Goal: Task Accomplishment & Management: Complete application form

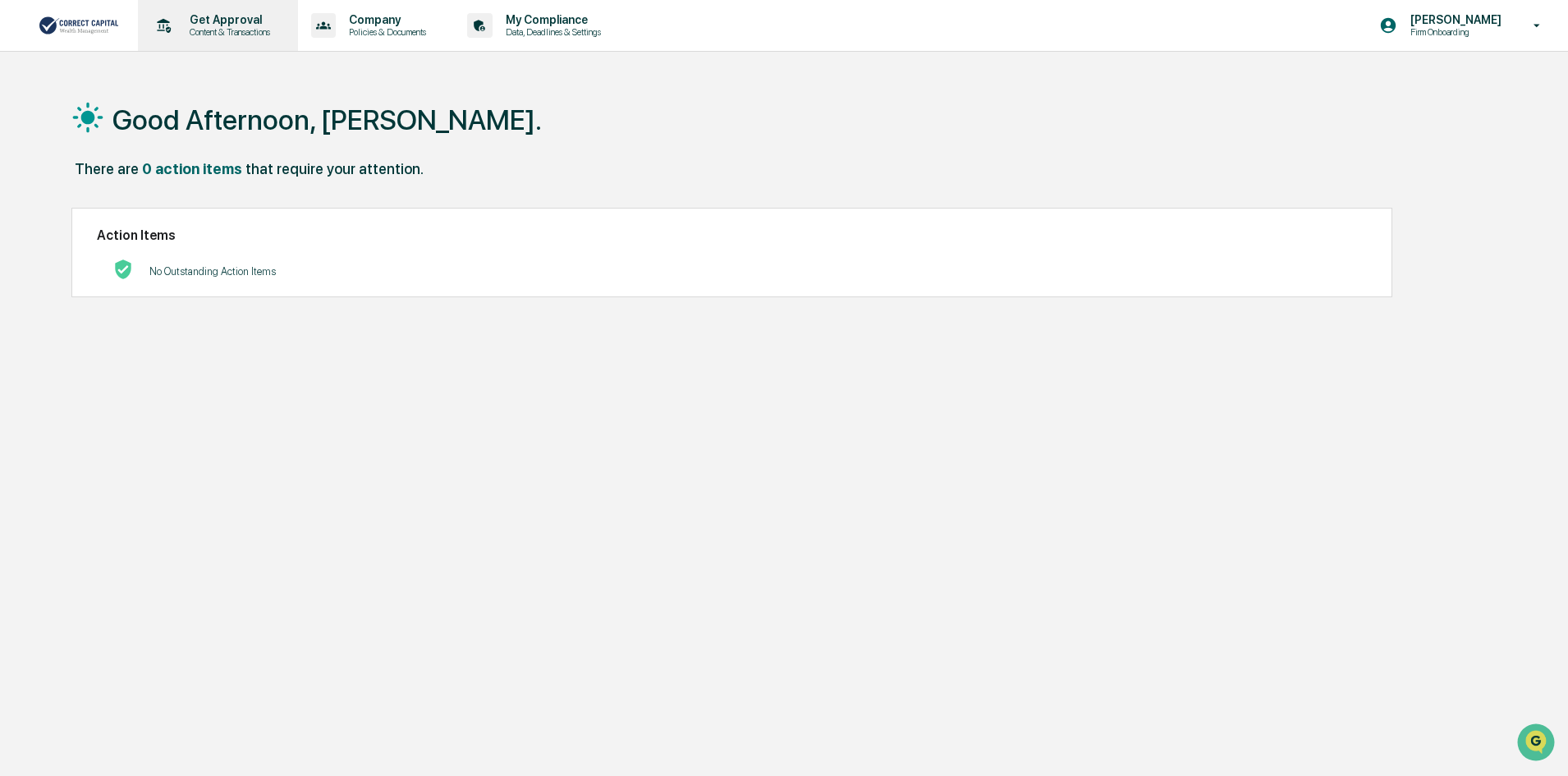
click at [208, 18] on p "Get Approval" at bounding box center [227, 20] width 102 height 13
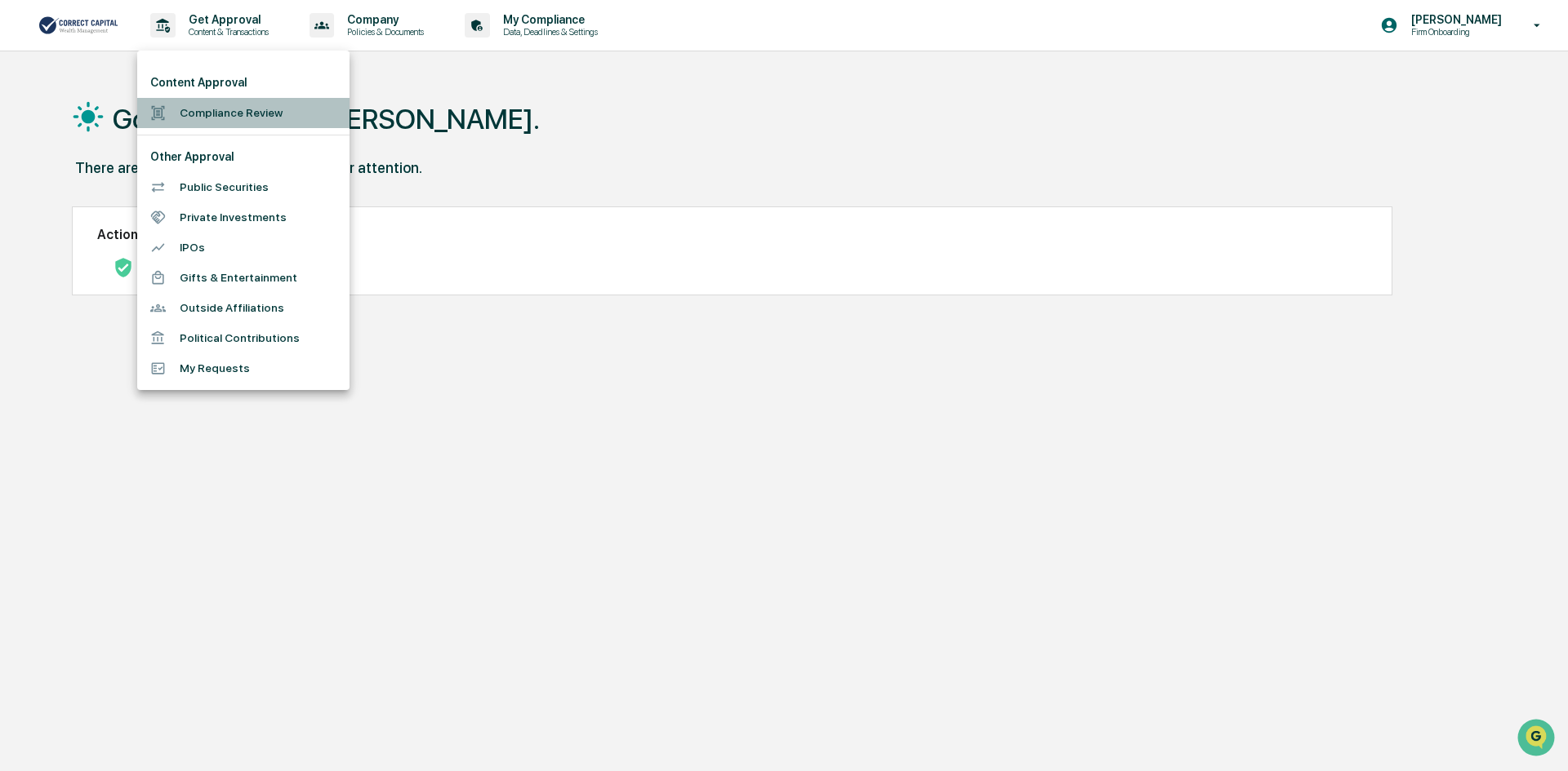
click at [247, 113] on li "Compliance Review" at bounding box center [243, 113] width 212 height 30
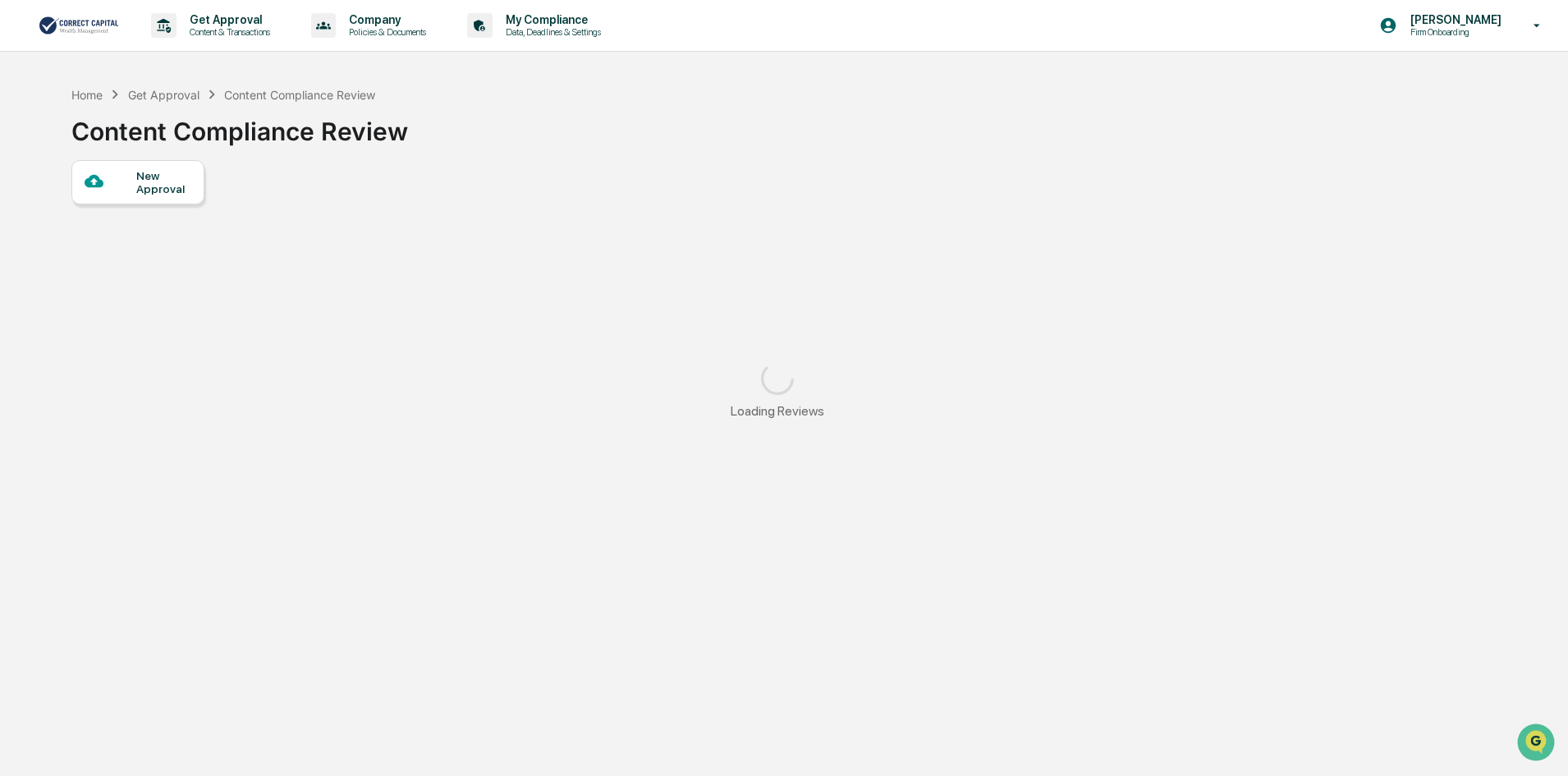
click at [178, 187] on div "New Approval" at bounding box center [163, 182] width 55 height 26
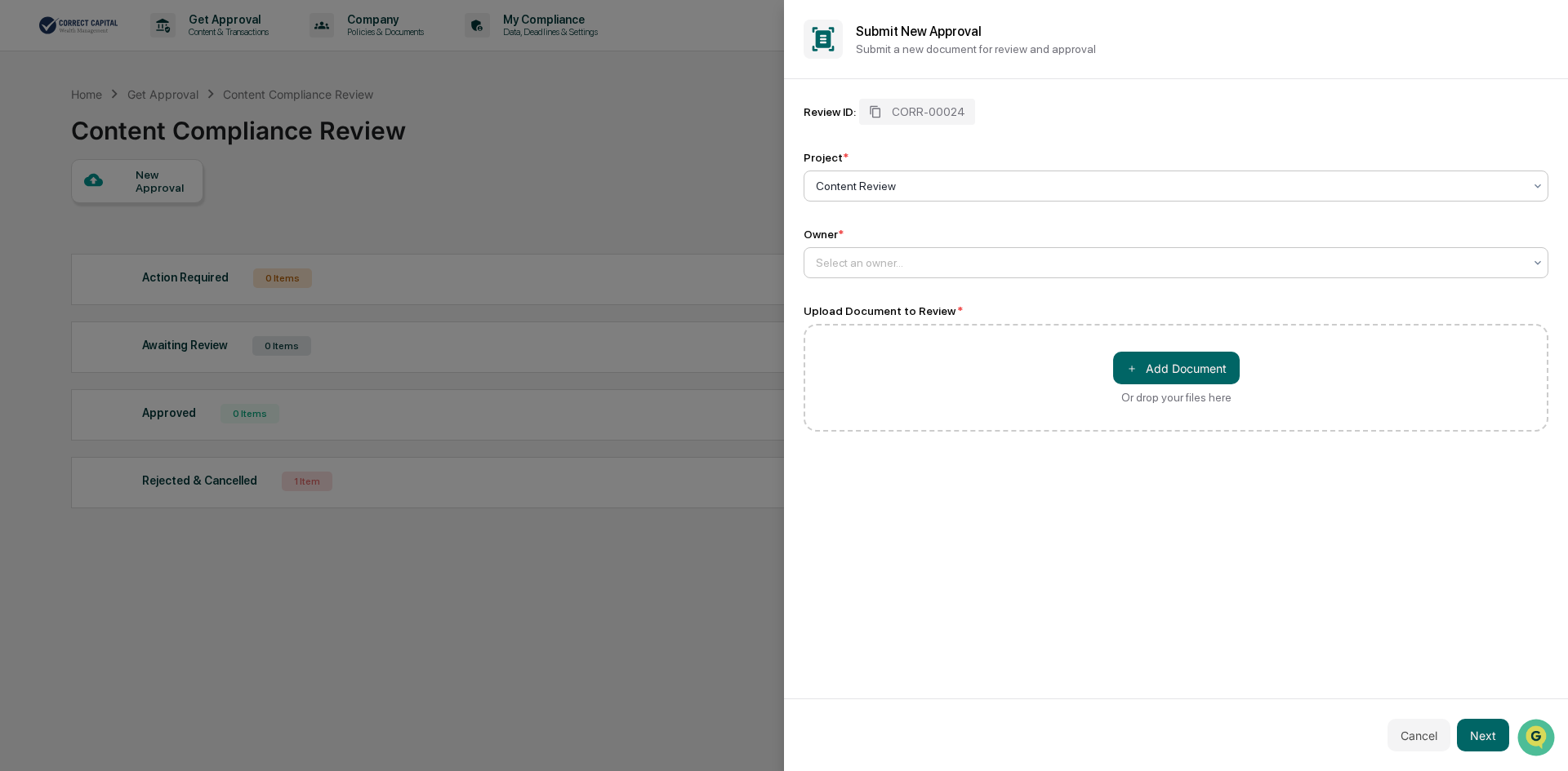
click at [936, 265] on div at bounding box center [1169, 263] width 707 height 17
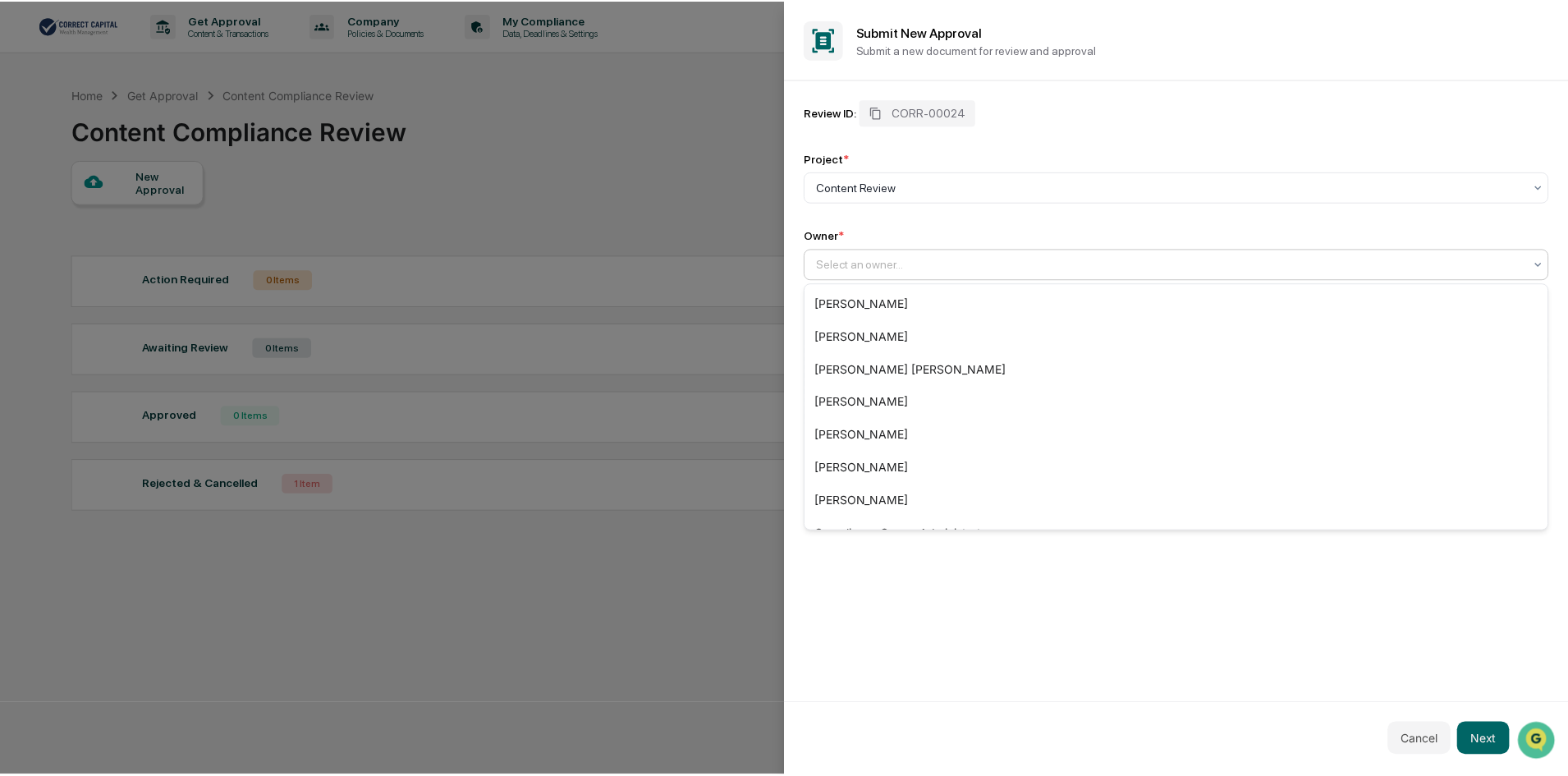
scroll to position [122, 0]
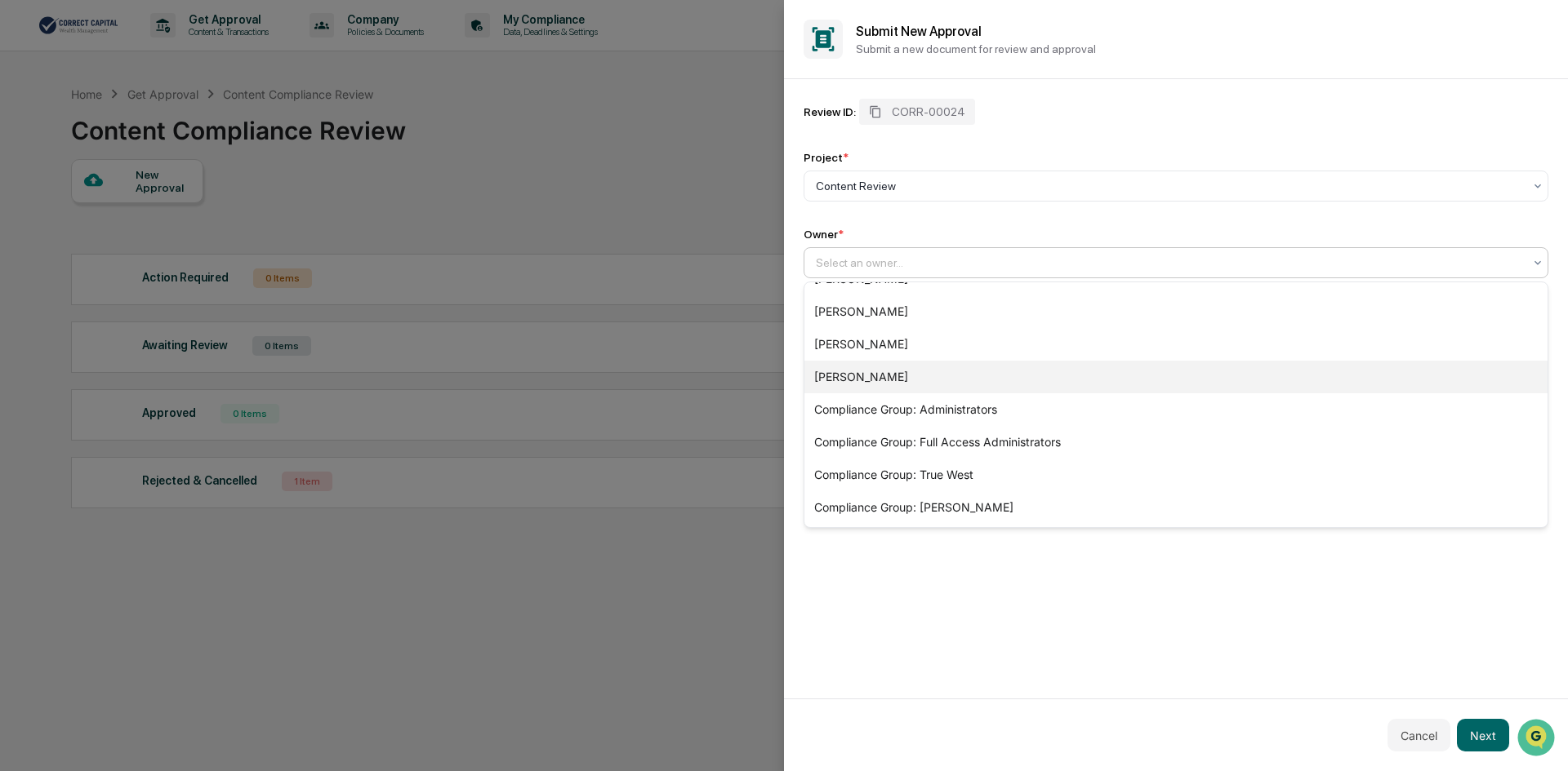
click at [938, 378] on div "[PERSON_NAME]" at bounding box center [1175, 377] width 743 height 33
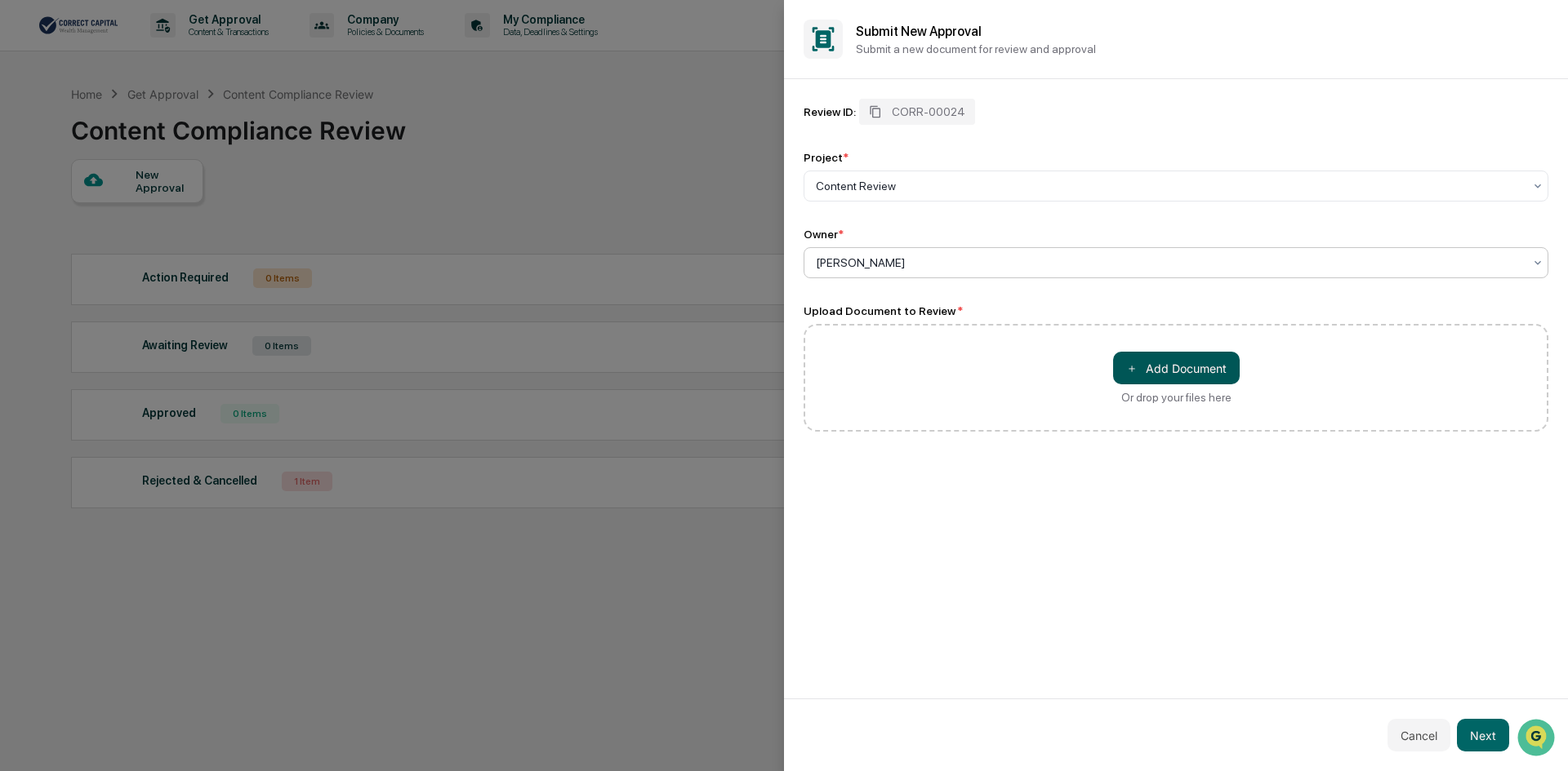
click at [1138, 375] on button "＋ Add Document" at bounding box center [1176, 368] width 126 height 33
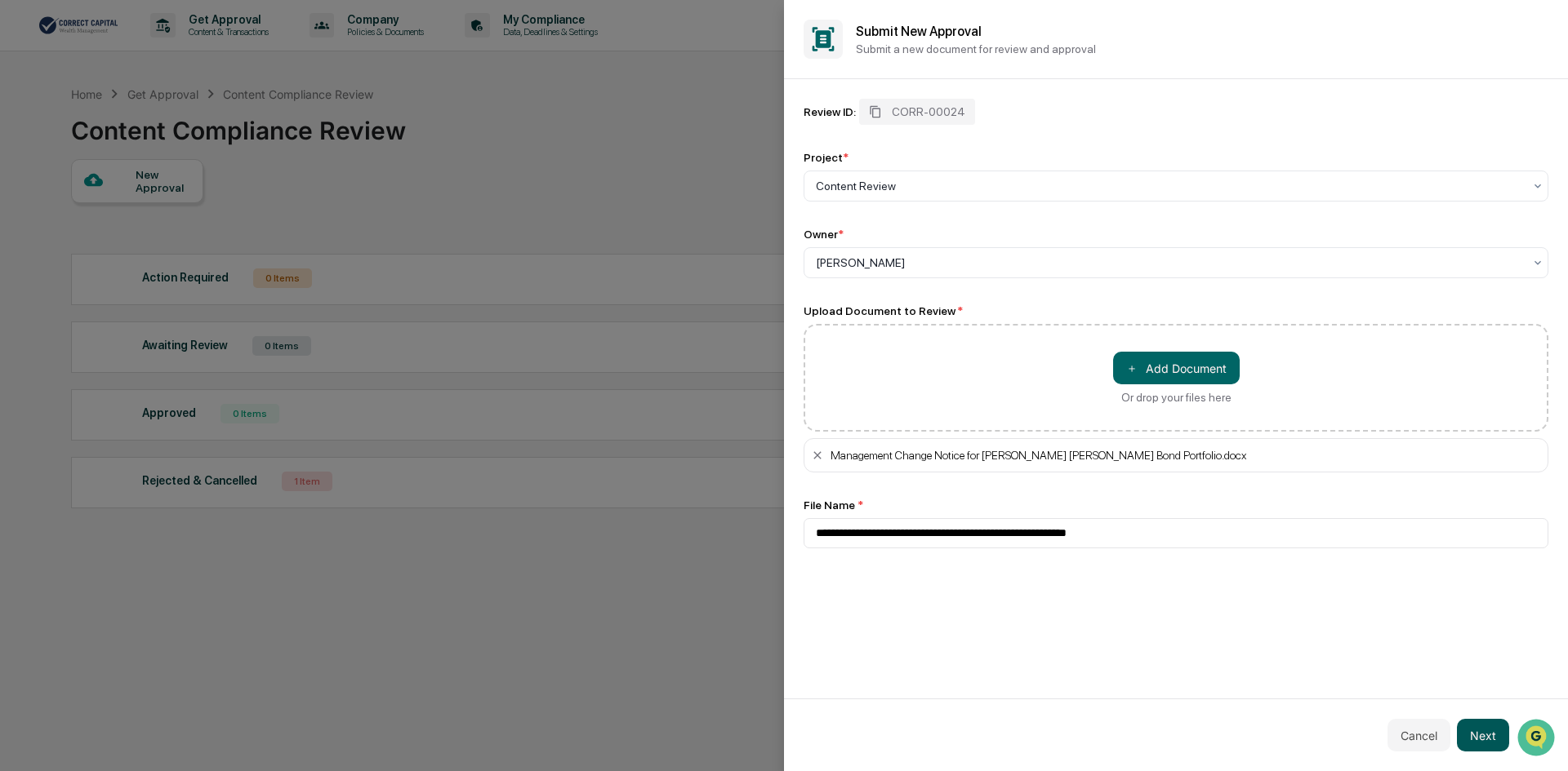
click at [1482, 738] on button "Next" at bounding box center [1483, 735] width 53 height 33
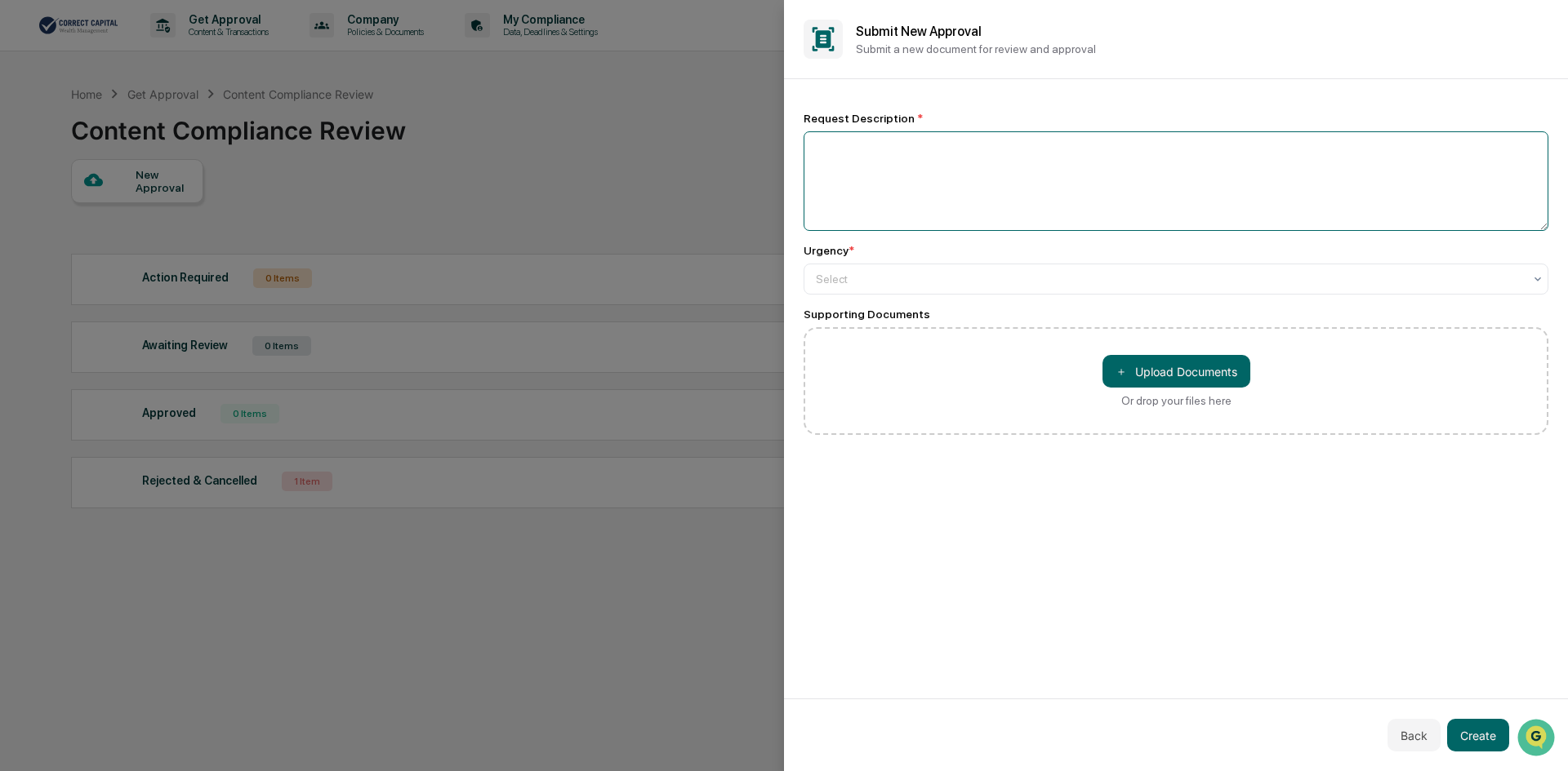
click at [879, 167] on textarea at bounding box center [1175, 180] width 745 height 99
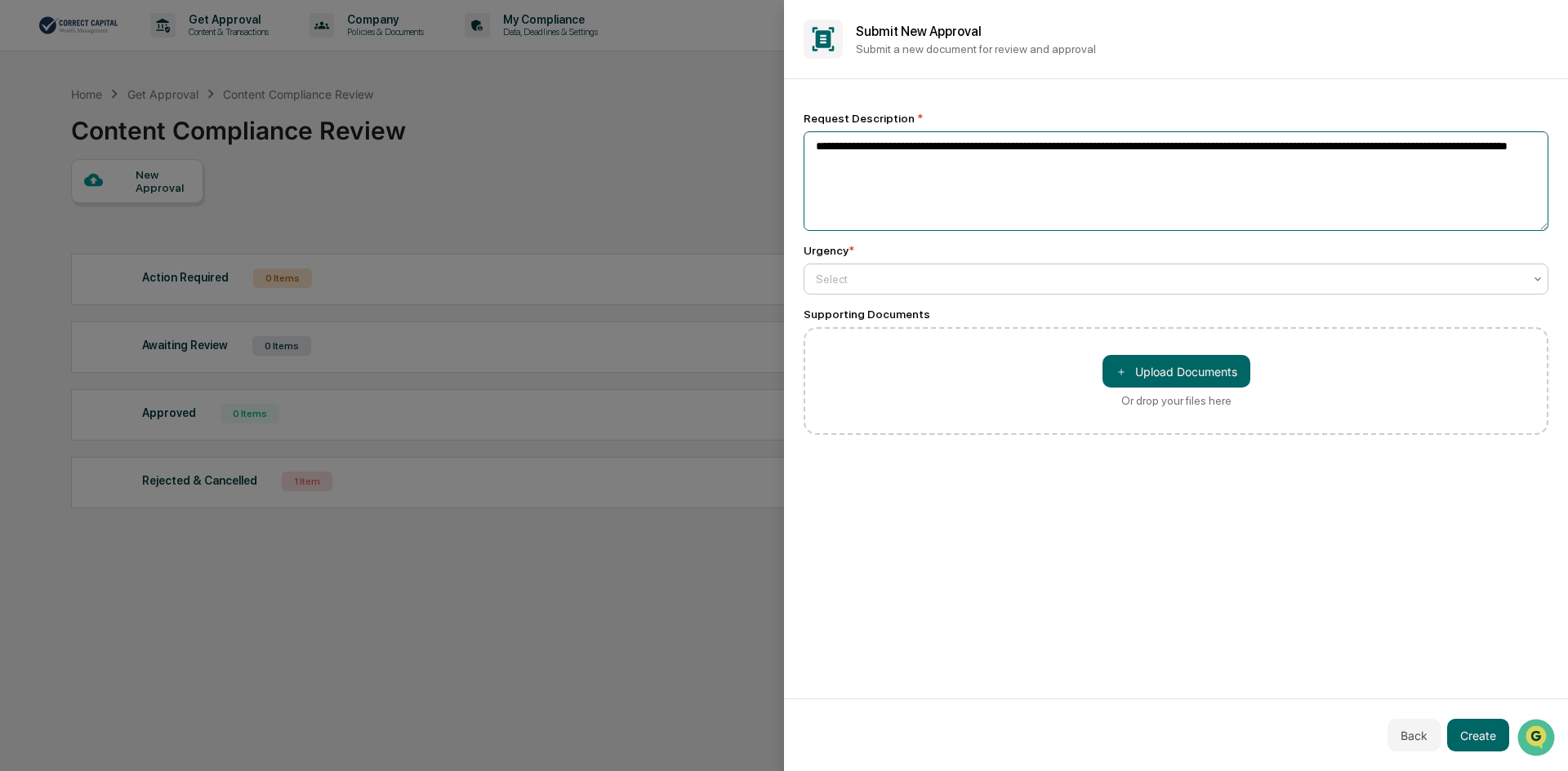
type textarea "**********"
click at [872, 290] on div "Select" at bounding box center [1169, 278] width 724 height 23
click at [879, 308] on div "High" at bounding box center [1175, 317] width 743 height 33
click at [1162, 372] on button "＋ Upload Documents" at bounding box center [1176, 371] width 148 height 33
click at [1482, 726] on button "Create" at bounding box center [1478, 735] width 62 height 33
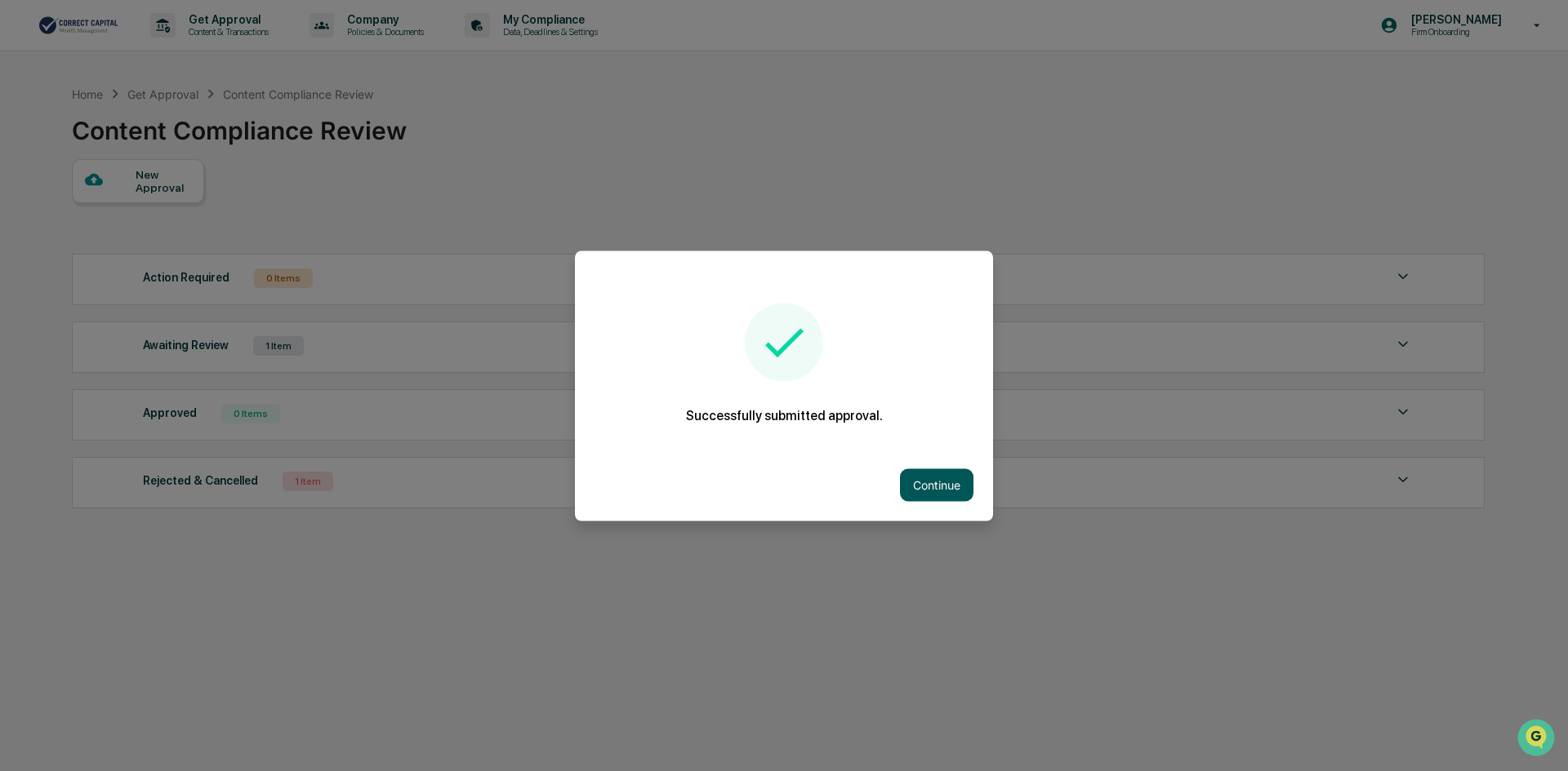
click at [931, 479] on button "Continue" at bounding box center [937, 484] width 74 height 33
